Goal: Information Seeking & Learning: Find specific fact

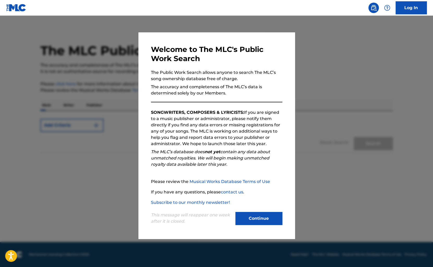
click at [267, 216] on button "Continue" at bounding box center [258, 218] width 47 height 13
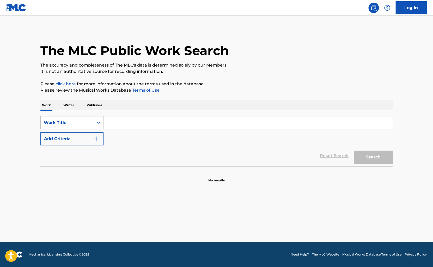
click at [117, 122] on input "Search Form" at bounding box center [248, 122] width 289 height 13
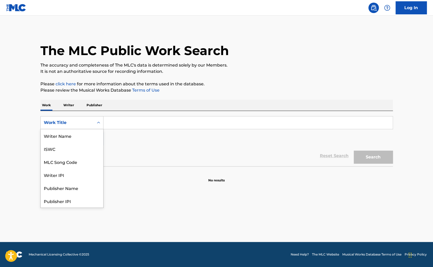
click at [96, 124] on div "Search Form" at bounding box center [98, 122] width 9 height 9
click at [73, 105] on p "Writer" at bounding box center [69, 105] width 14 height 11
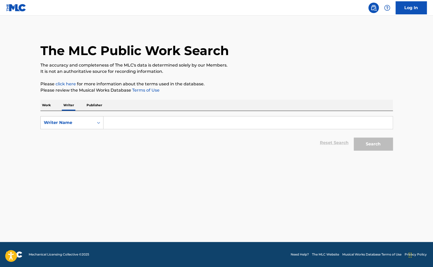
click at [124, 120] on input "Search Form" at bounding box center [248, 122] width 289 height 13
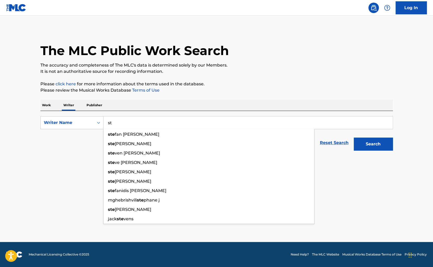
type input "s"
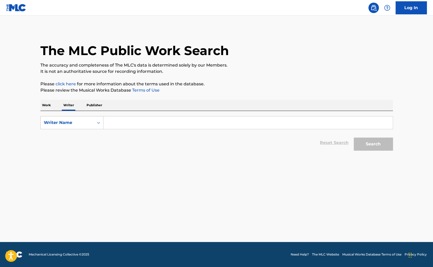
click at [95, 105] on p "Publisher" at bounding box center [94, 105] width 19 height 11
click at [125, 123] on input "Search Form" at bounding box center [248, 122] width 289 height 13
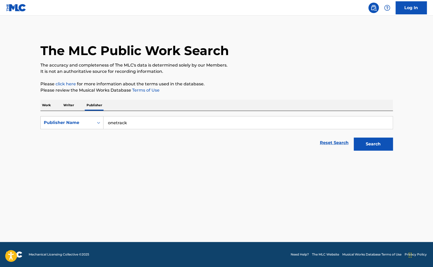
click at [354, 137] on button "Search" at bounding box center [373, 143] width 39 height 13
type input "onetrack culture"
click at [388, 144] on button "Search" at bounding box center [373, 143] width 39 height 13
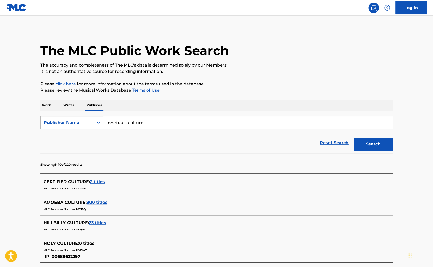
click at [101, 124] on div "Search Form" at bounding box center [98, 122] width 9 height 9
click at [79, 151] on div "MLC Publisher Number" at bounding box center [72, 148] width 63 height 13
click at [99, 123] on icon "Search Form" at bounding box center [98, 122] width 5 height 5
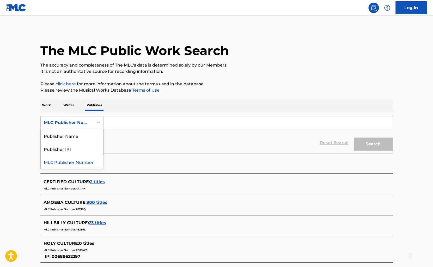
click at [99, 123] on icon "Search Form" at bounding box center [98, 122] width 5 height 5
click at [72, 108] on p "Writer" at bounding box center [69, 105] width 14 height 11
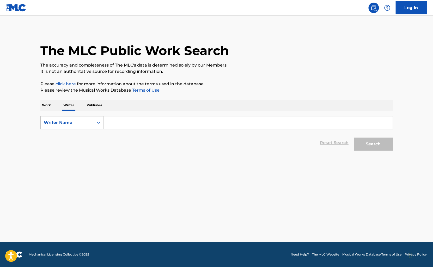
click at [121, 122] on input "Search Form" at bounding box center [248, 122] width 289 height 13
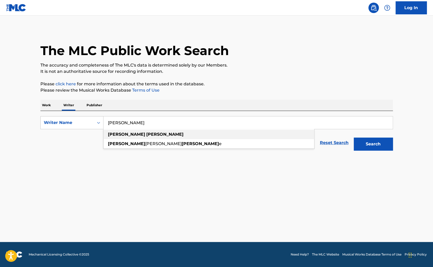
type input "stephan boehm"
click at [118, 132] on strong "stephan" at bounding box center [126, 134] width 37 height 5
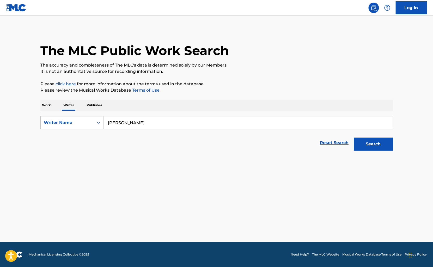
click at [379, 139] on button "Search" at bounding box center [373, 143] width 39 height 13
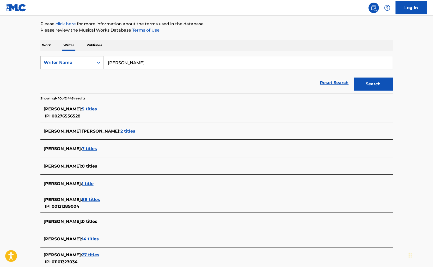
scroll to position [60, 0]
click at [95, 109] on span "5 titles" at bounding box center [89, 108] width 15 height 5
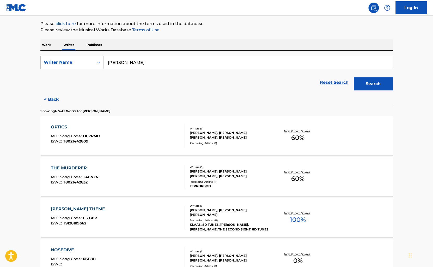
scroll to position [67, 0]
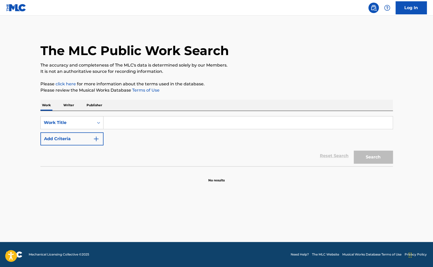
click at [71, 107] on p "Writer" at bounding box center [69, 105] width 14 height 11
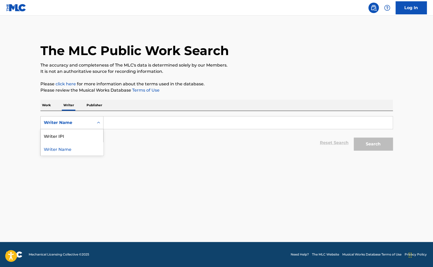
click at [93, 121] on div "Writer Name" at bounding box center [67, 123] width 53 height 10
click at [66, 150] on div "Writer Name" at bounding box center [72, 148] width 63 height 13
click at [126, 133] on div "Reset Search Search" at bounding box center [216, 142] width 353 height 21
click at [125, 126] on input "Search Form" at bounding box center [248, 122] width 289 height 13
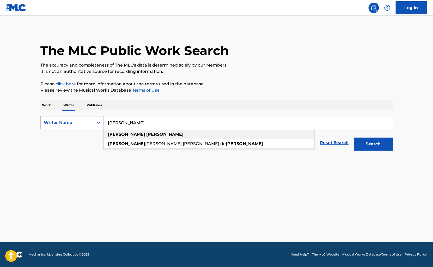
type input "[PERSON_NAME]"
click at [146, 135] on strong "[PERSON_NAME]" at bounding box center [164, 134] width 37 height 5
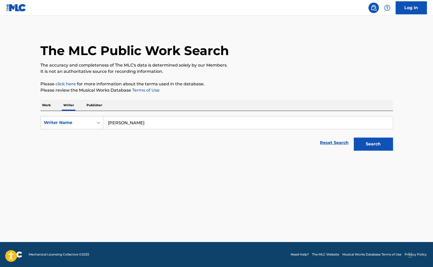
click at [366, 143] on button "Search" at bounding box center [373, 143] width 39 height 13
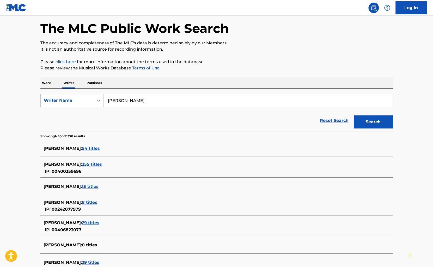
scroll to position [27, 0]
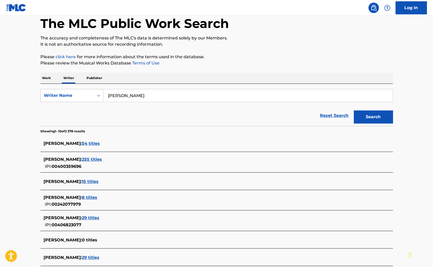
click at [100, 143] on span "54 titles" at bounding box center [91, 143] width 18 height 5
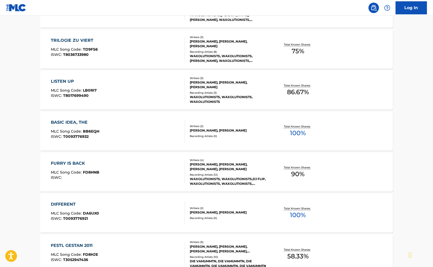
scroll to position [352, 0]
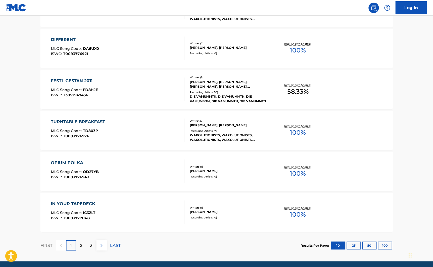
click at [369, 246] on button "50" at bounding box center [369, 245] width 14 height 8
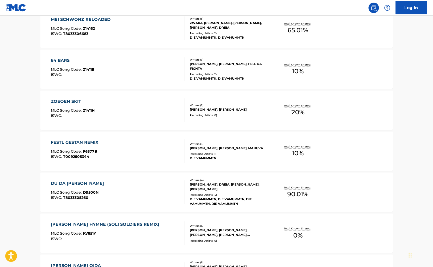
scroll to position [1971, 0]
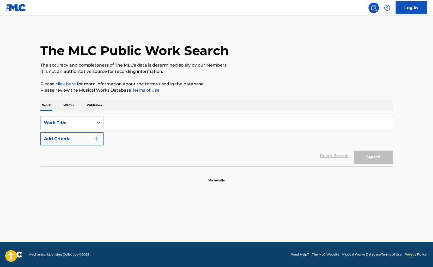
click at [114, 123] on input "Search Form" at bounding box center [248, 122] width 289 height 13
click at [70, 108] on p "Writer" at bounding box center [69, 105] width 14 height 11
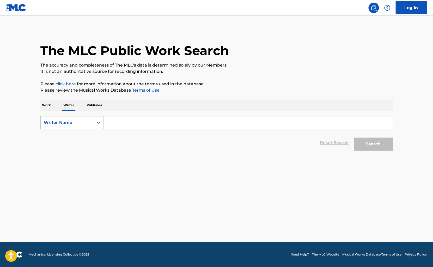
click at [131, 127] on input "Search Form" at bounding box center [248, 122] width 289 height 13
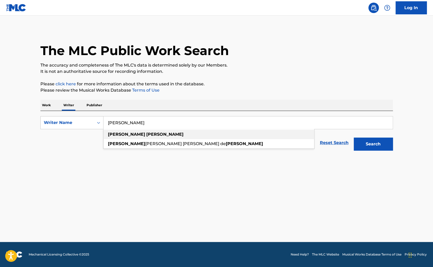
type input "[PERSON_NAME]"
click at [146, 135] on strong "[PERSON_NAME]" at bounding box center [164, 134] width 37 height 5
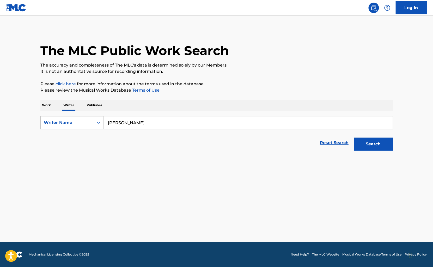
click at [368, 151] on div "Search" at bounding box center [372, 142] width 42 height 21
click at [368, 148] on button "Search" at bounding box center [373, 143] width 39 height 13
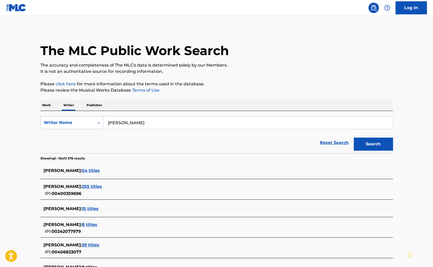
click at [101, 188] on span "255 titles" at bounding box center [92, 186] width 20 height 5
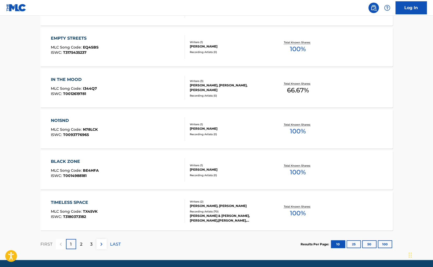
scroll to position [372, 0]
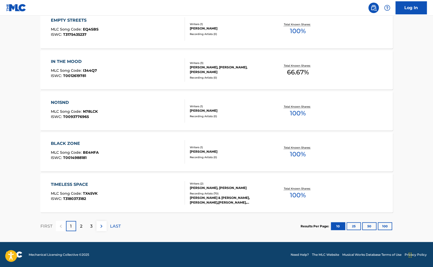
click at [386, 226] on button "100" at bounding box center [385, 226] width 14 height 8
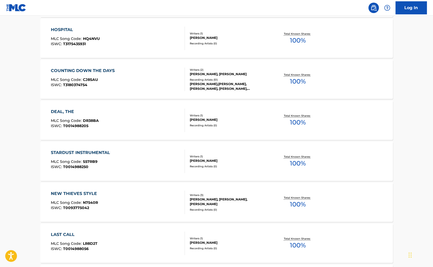
scroll to position [1013, 0]
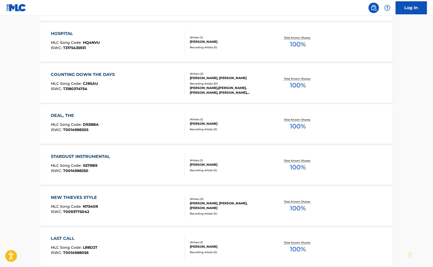
click at [103, 74] on div "COUNTING DOWN THE DAYS" at bounding box center [84, 74] width 66 height 6
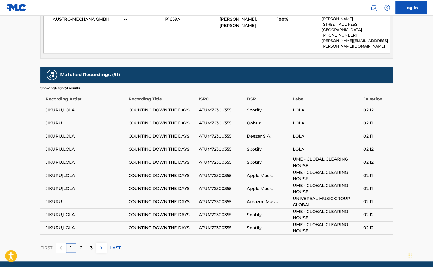
scroll to position [269, 0]
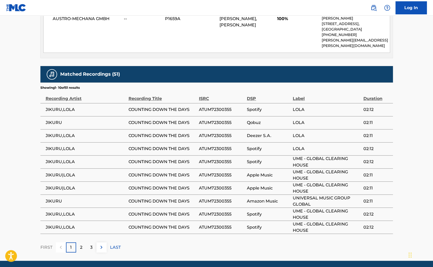
click at [84, 242] on div "2" at bounding box center [81, 247] width 10 height 10
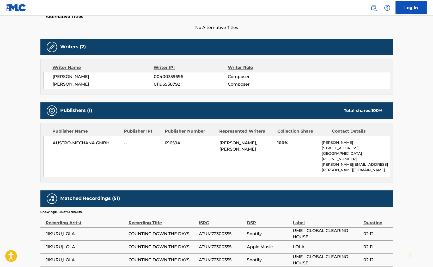
scroll to position [282, 0]
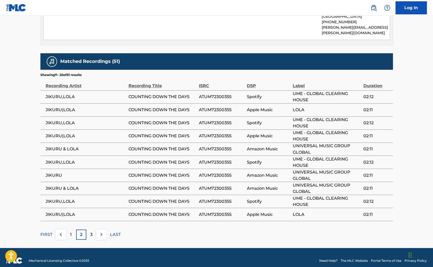
click at [68, 186] on td "JIKURU & LOLA" at bounding box center [84, 188] width 88 height 13
click at [91, 231] on p "3" at bounding box center [91, 234] width 2 height 6
